Goal: Information Seeking & Learning: Learn about a topic

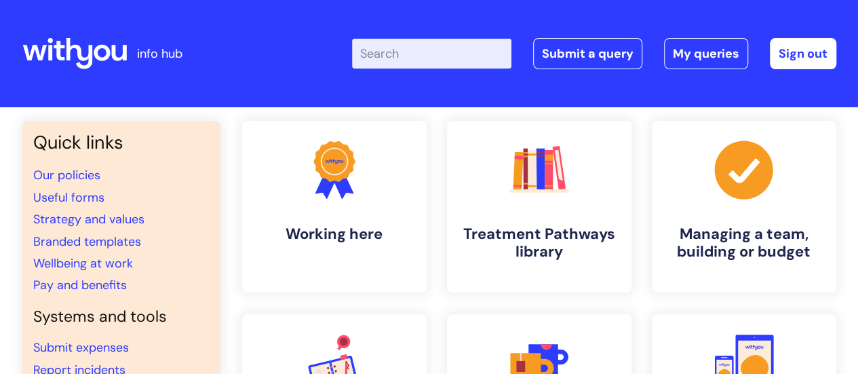
click at [393, 54] on input "Enter your search term here..." at bounding box center [431, 54] width 159 height 30
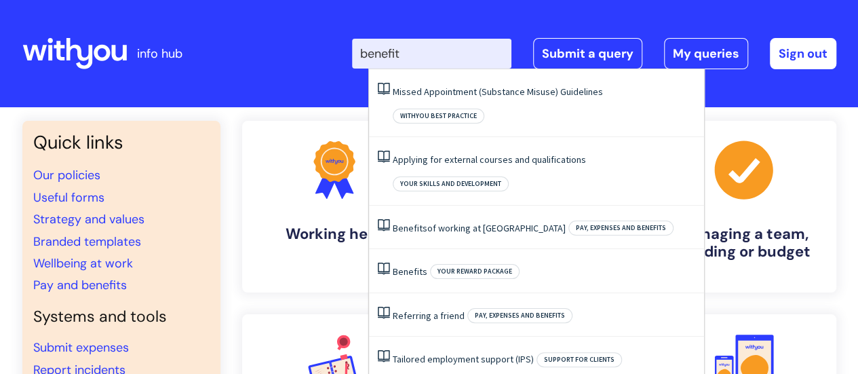
type input "benefits"
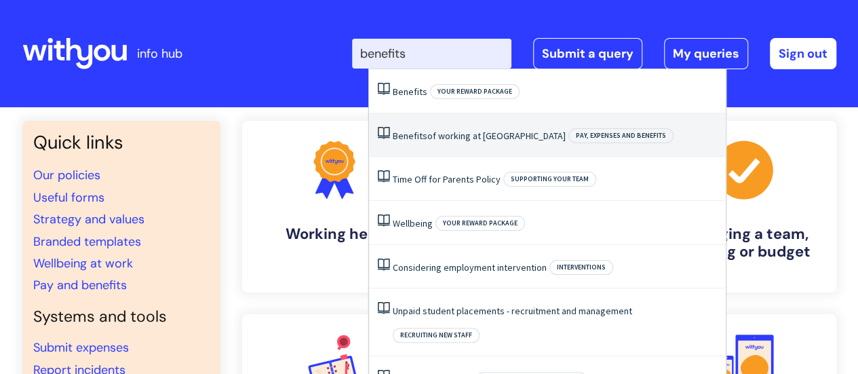
click at [439, 138] on link "Benefits of working at WithYou" at bounding box center [478, 135] width 173 height 12
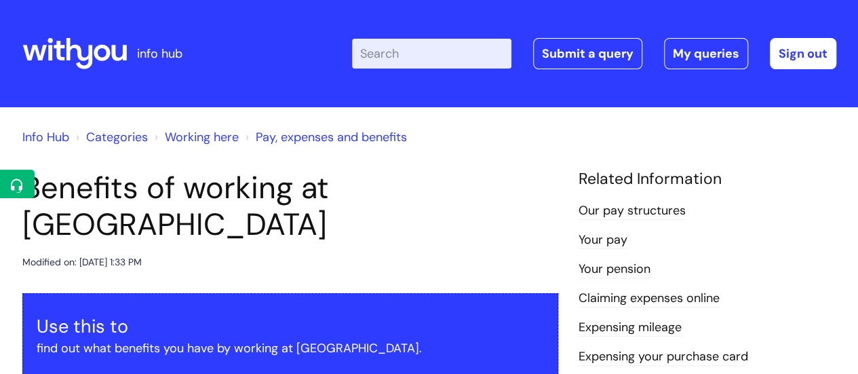
click at [439, 138] on ol "Info Hub Categories Working here Pay, expenses and benefits" at bounding box center [428, 134] width 813 height 27
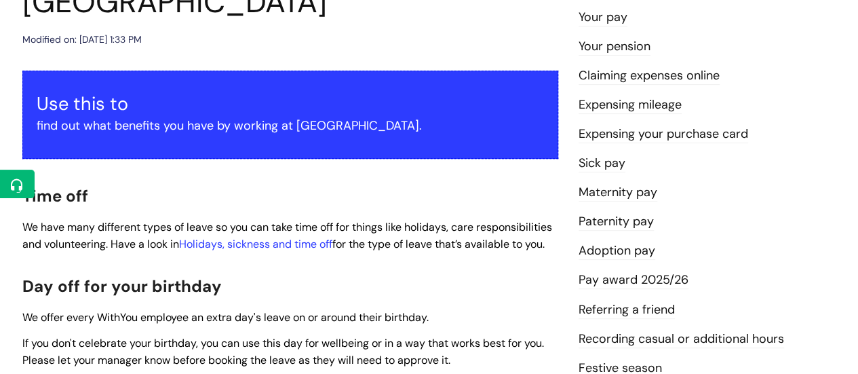
scroll to position [226, 0]
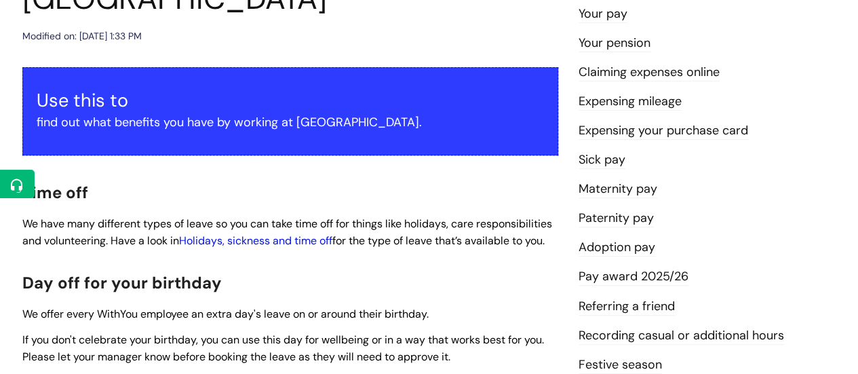
click at [297, 233] on link "Holidays, sickness and time off" at bounding box center [255, 240] width 153 height 14
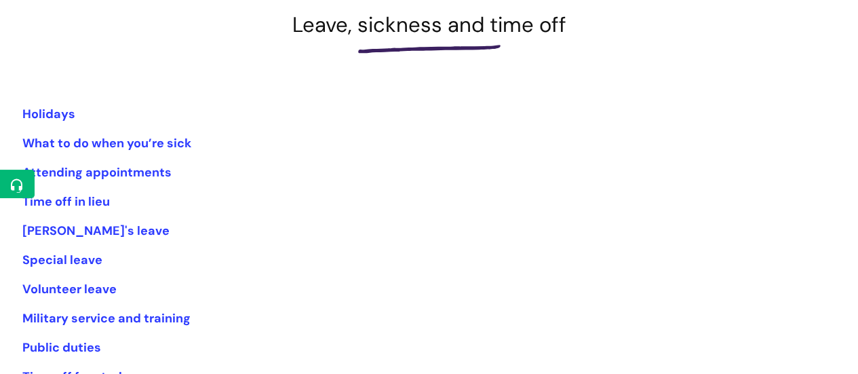
scroll to position [204, 0]
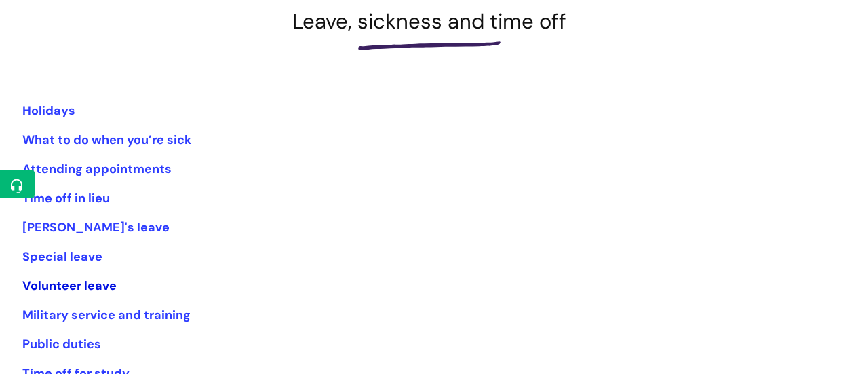
click at [100, 287] on link "Volunteer leave" at bounding box center [69, 285] width 94 height 16
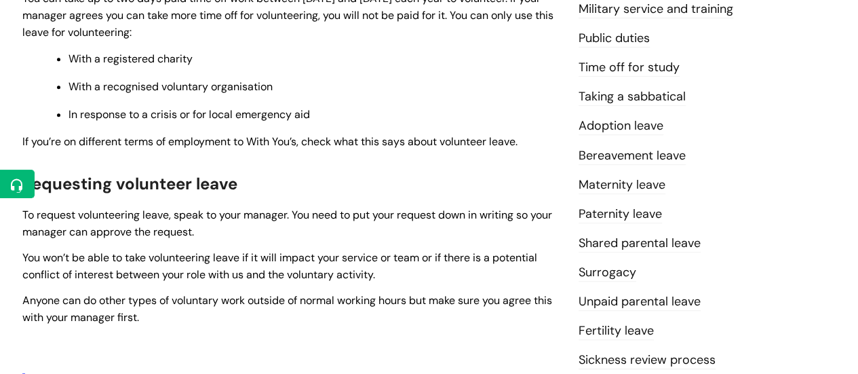
scroll to position [369, 0]
